Goal: Information Seeking & Learning: Compare options

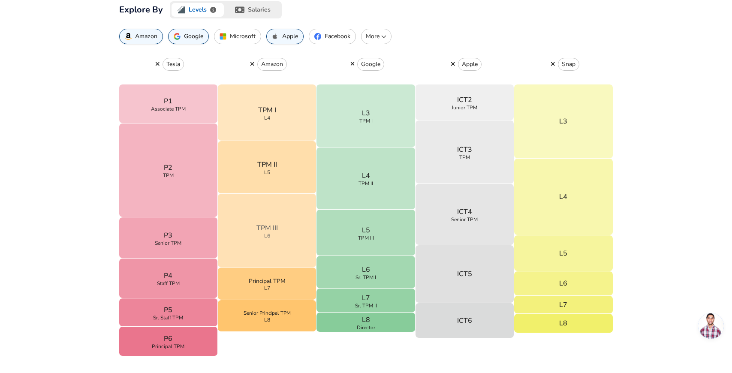
scroll to position [276, 0]
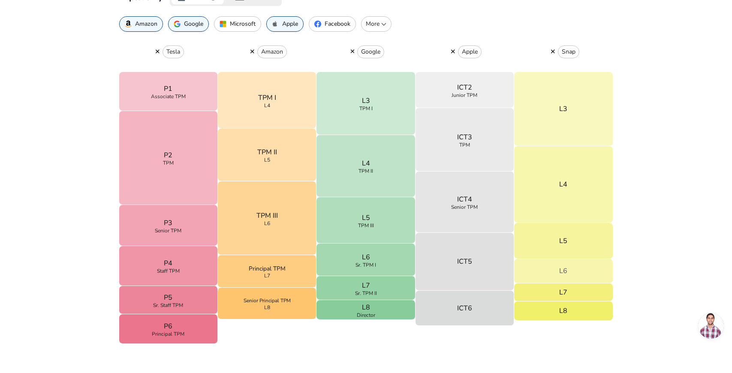
click at [550, 269] on button "L6" at bounding box center [563, 271] width 99 height 24
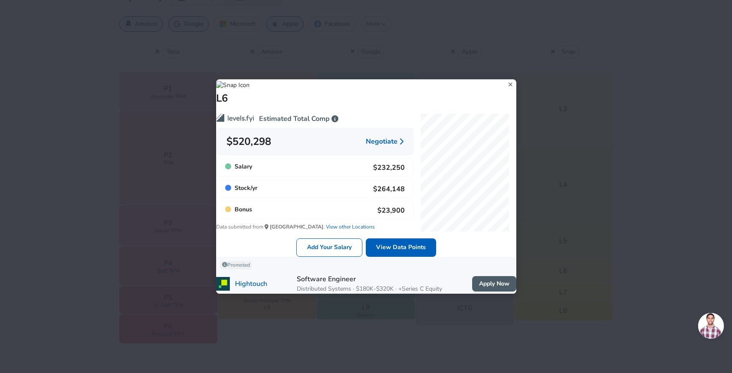
click at [492, 79] on div "L6" at bounding box center [366, 92] width 300 height 26
click at [509, 83] on icon at bounding box center [511, 85] width 4 height 4
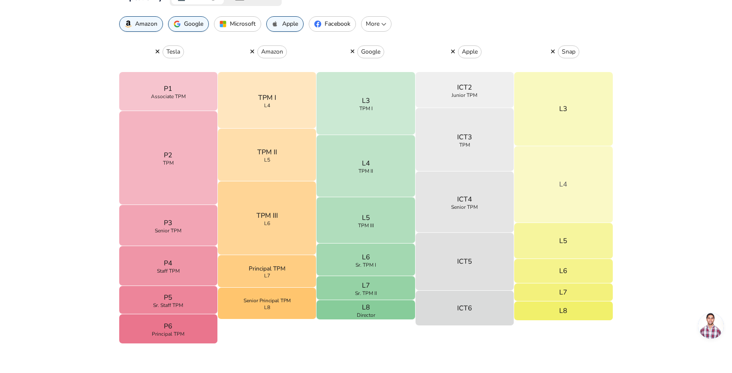
click at [572, 199] on button "L4" at bounding box center [563, 184] width 99 height 77
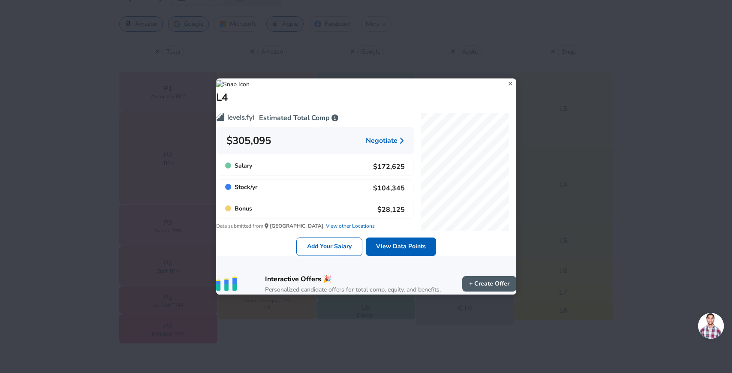
click at [505, 77] on icon at bounding box center [511, 83] width 12 height 13
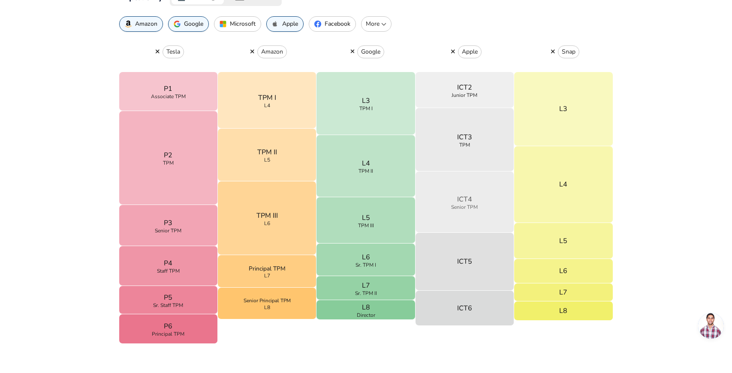
click at [466, 202] on p "ICT4" at bounding box center [464, 199] width 15 height 10
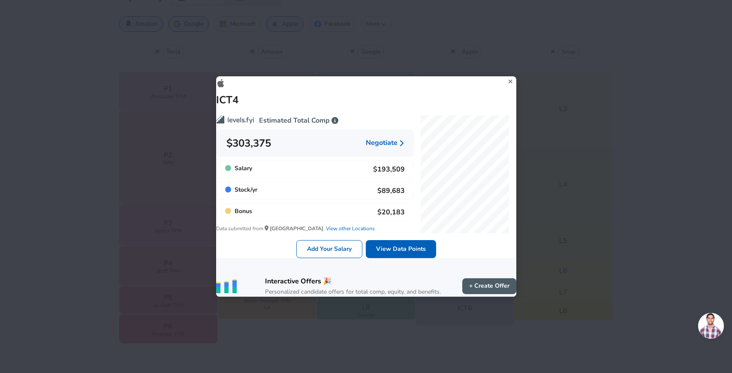
click at [376, 164] on p "$193,509" at bounding box center [389, 169] width 32 height 10
drag, startPoint x: 379, startPoint y: 184, endPoint x: 393, endPoint y: 184, distance: 14.2
click at [393, 186] on p "$89,683" at bounding box center [391, 191] width 27 height 10
drag, startPoint x: 380, startPoint y: 206, endPoint x: 407, endPoint y: 206, distance: 27.0
click at [407, 206] on div "Bonus $20,183" at bounding box center [315, 212] width 198 height 18
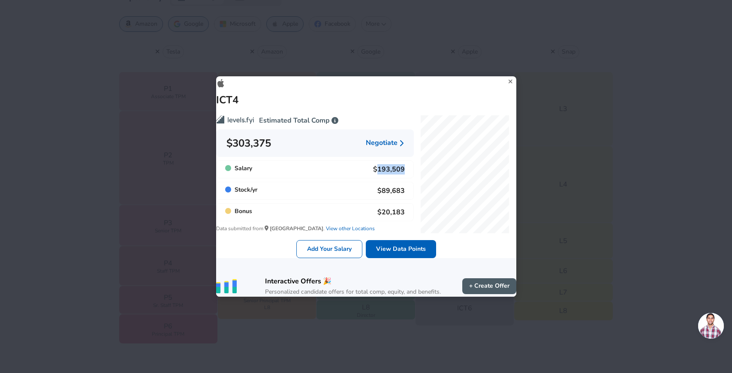
drag, startPoint x: 377, startPoint y: 160, endPoint x: 404, endPoint y: 162, distance: 27.1
click at [404, 162] on div "Salary $193,509" at bounding box center [315, 169] width 198 height 18
drag, startPoint x: 377, startPoint y: 161, endPoint x: 402, endPoint y: 164, distance: 25.4
click at [402, 164] on div "Salary $193,509" at bounding box center [315, 169] width 198 height 18
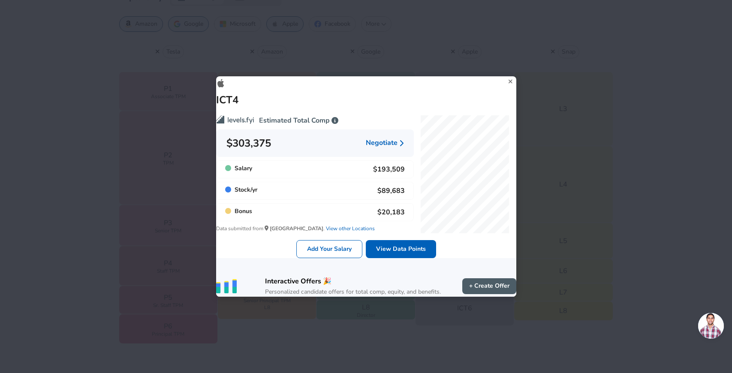
click at [505, 75] on icon at bounding box center [511, 81] width 12 height 13
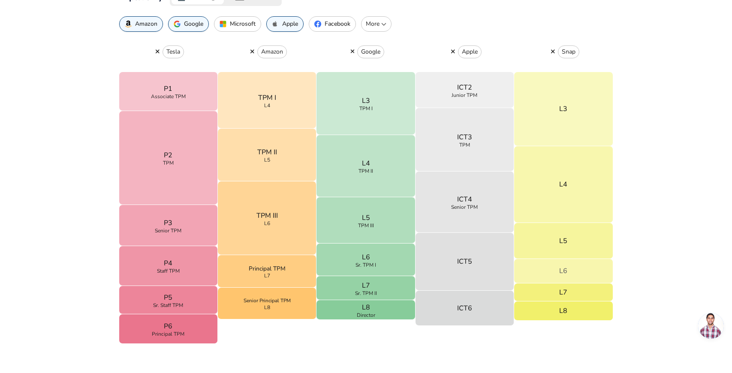
click at [573, 269] on button "L6" at bounding box center [563, 271] width 99 height 24
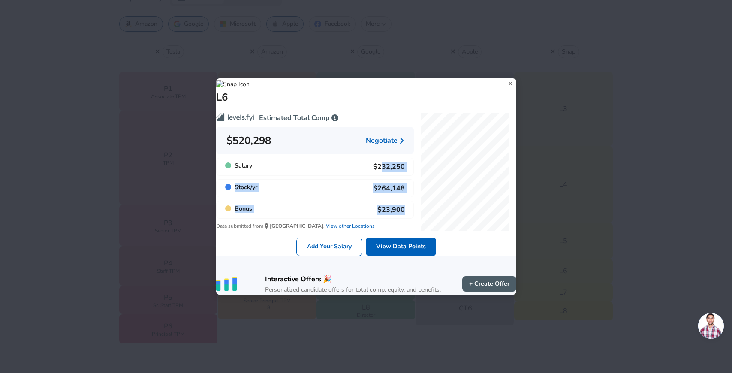
drag, startPoint x: 380, startPoint y: 163, endPoint x: 402, endPoint y: 211, distance: 53.0
click at [402, 211] on div "Estimated Total Comp $520,298 Negotiate Salary $232,250 Stock / yr $264,148 Bon…" at bounding box center [311, 165] width 205 height 132
click at [507, 79] on div "L6" at bounding box center [366, 92] width 300 height 26
click at [505, 77] on icon at bounding box center [511, 83] width 12 height 13
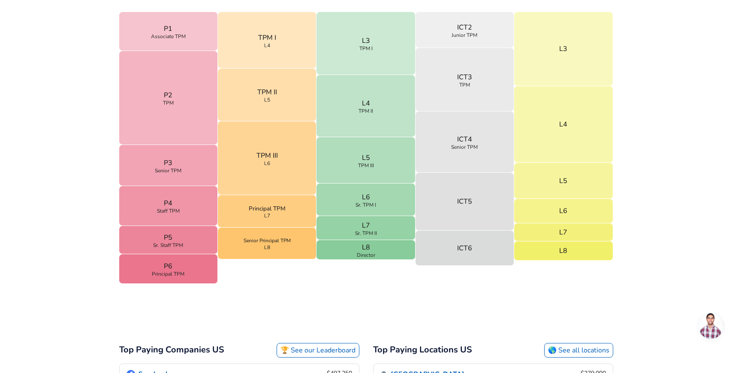
scroll to position [336, 0]
